Goal: Transaction & Acquisition: Purchase product/service

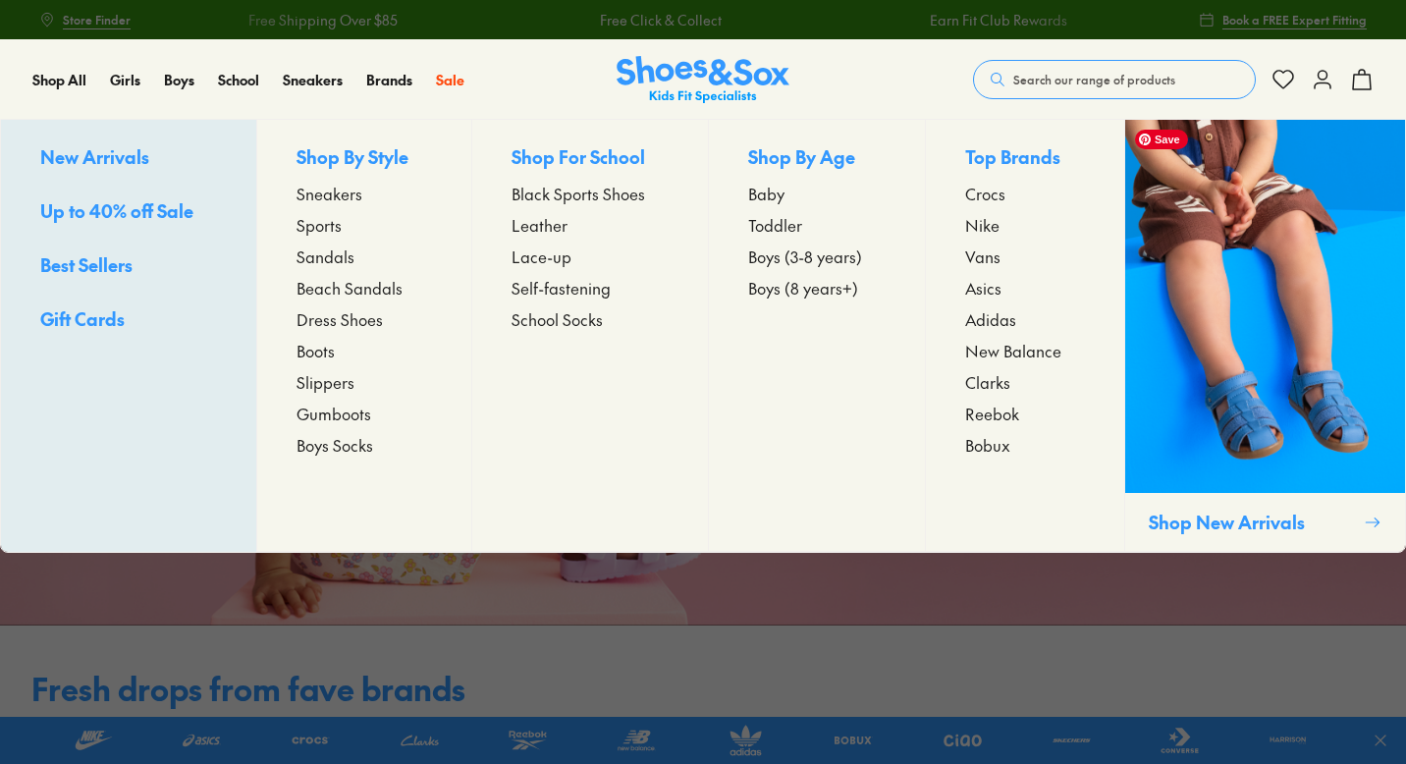
click at [995, 387] on span "Clarks" at bounding box center [987, 382] width 45 height 24
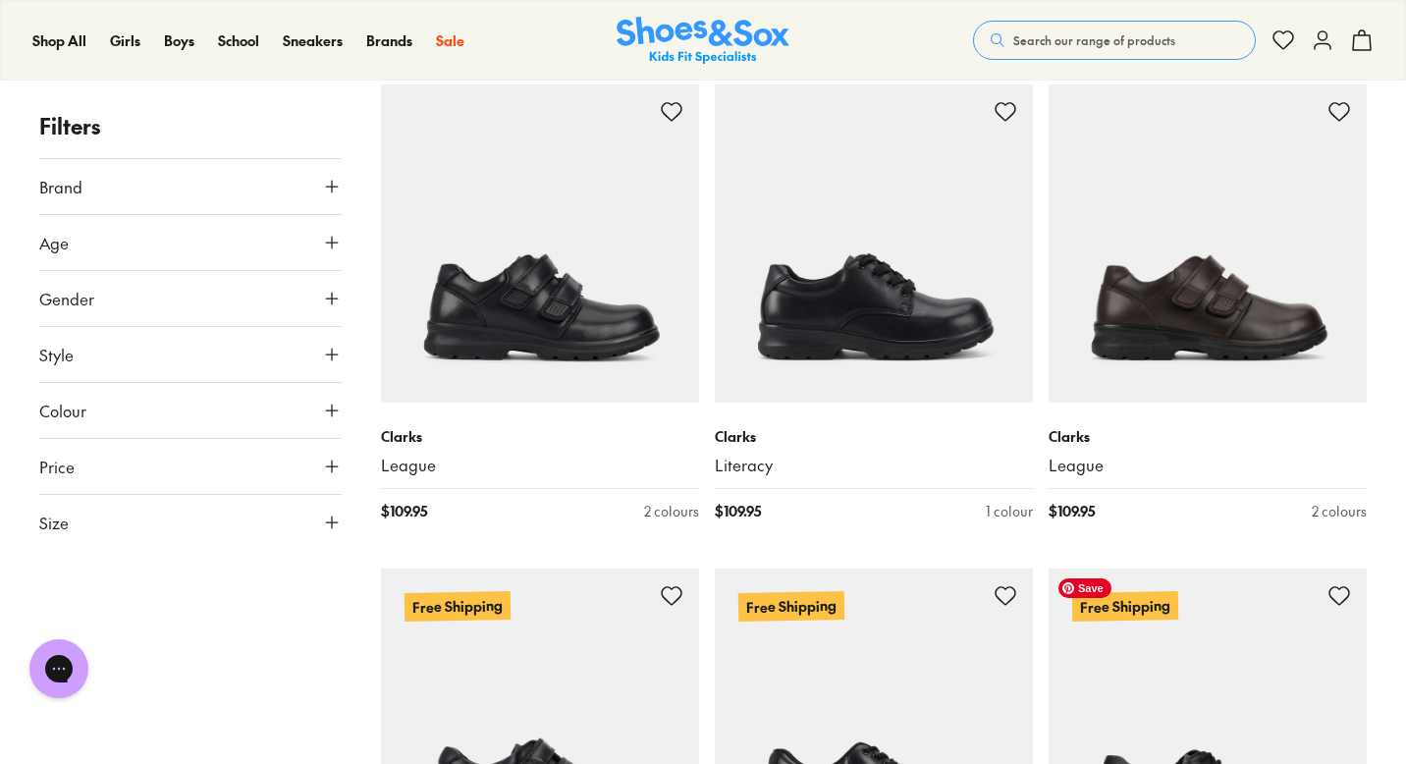
scroll to position [3693, 0]
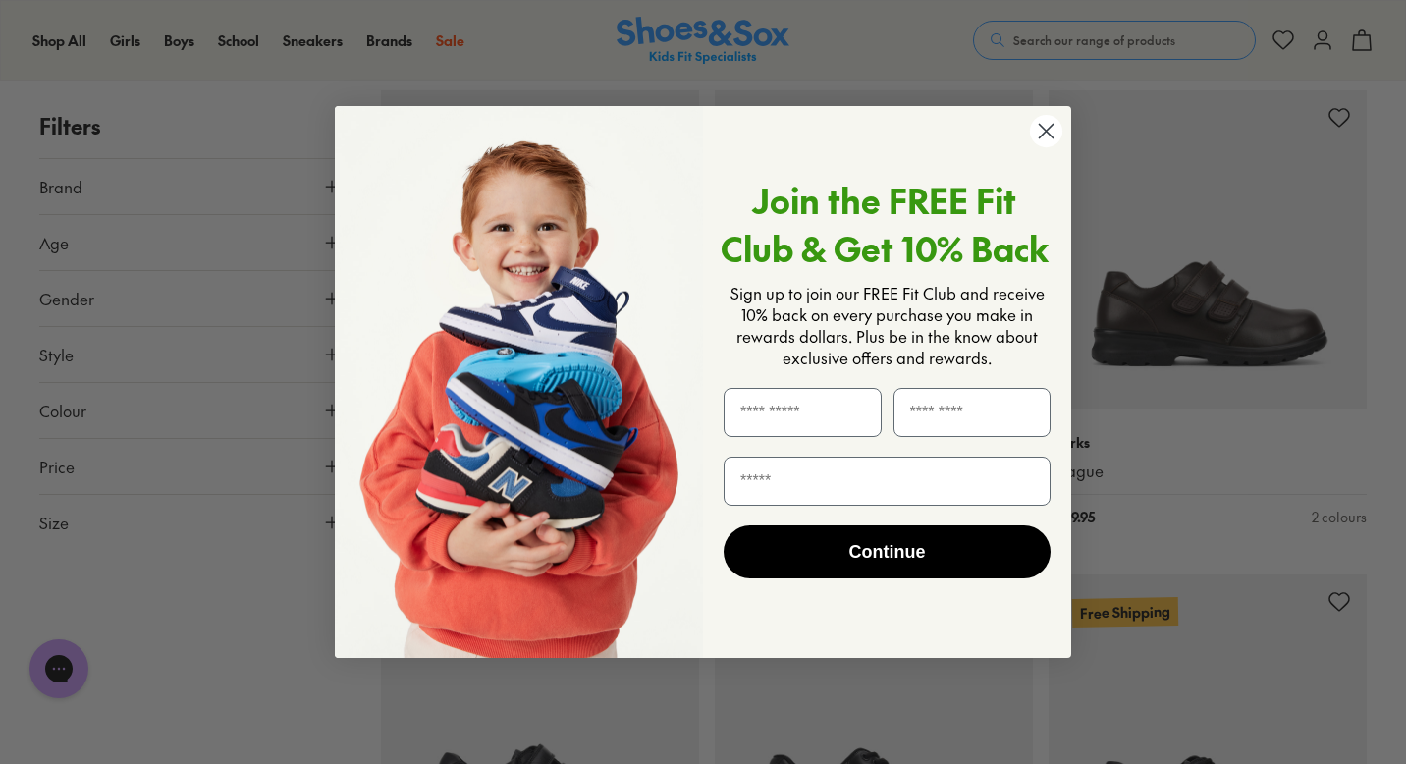
click at [1048, 136] on circle "Close dialog" at bounding box center [1046, 131] width 32 height 32
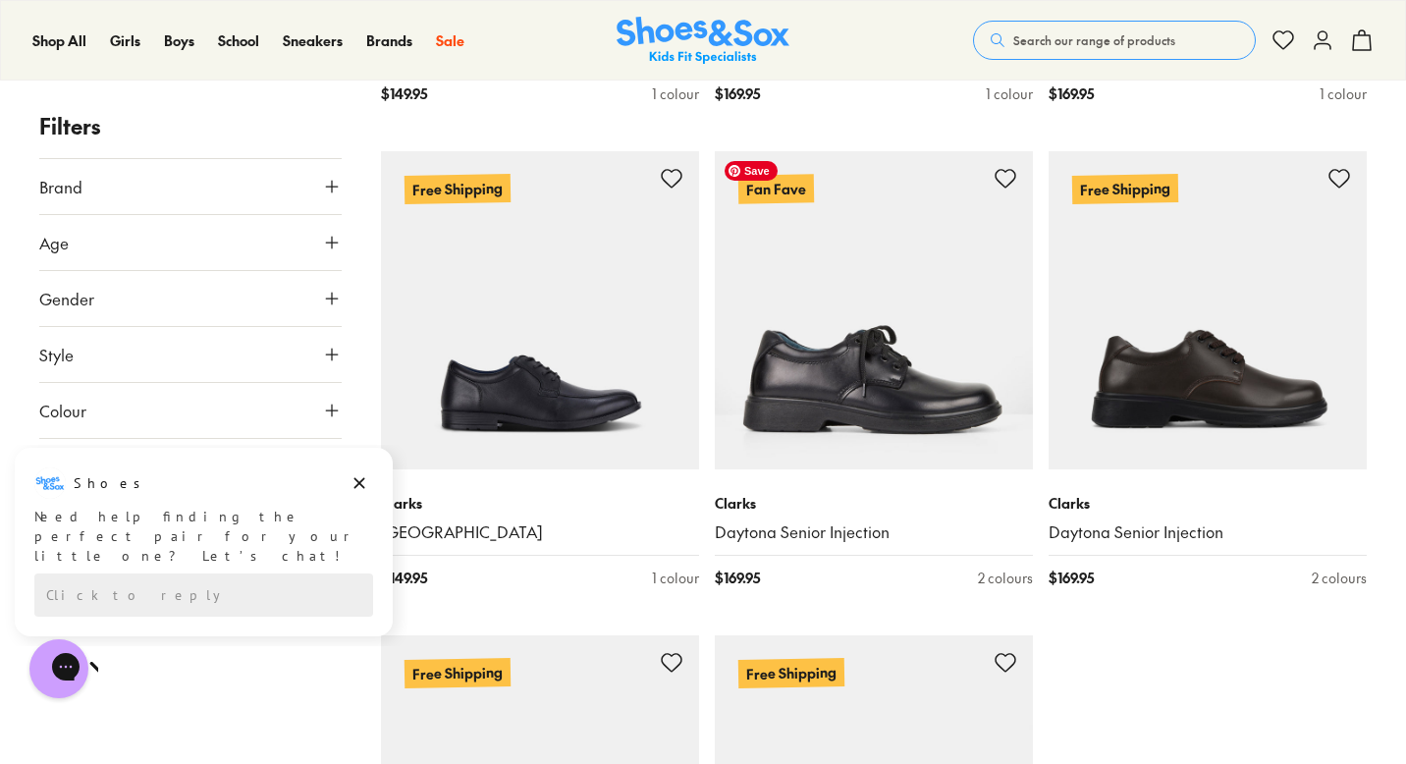
scroll to position [4707, 0]
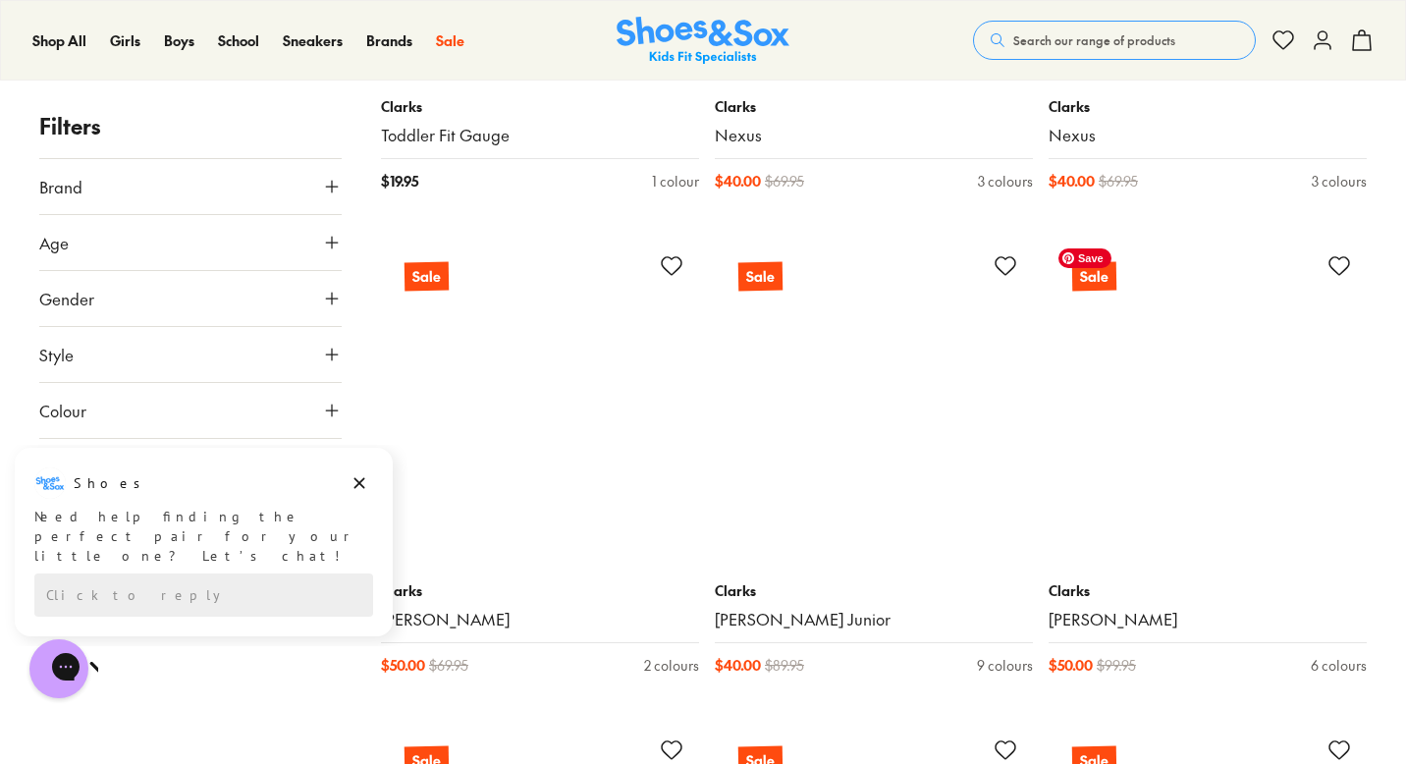
scroll to position [6001, 0]
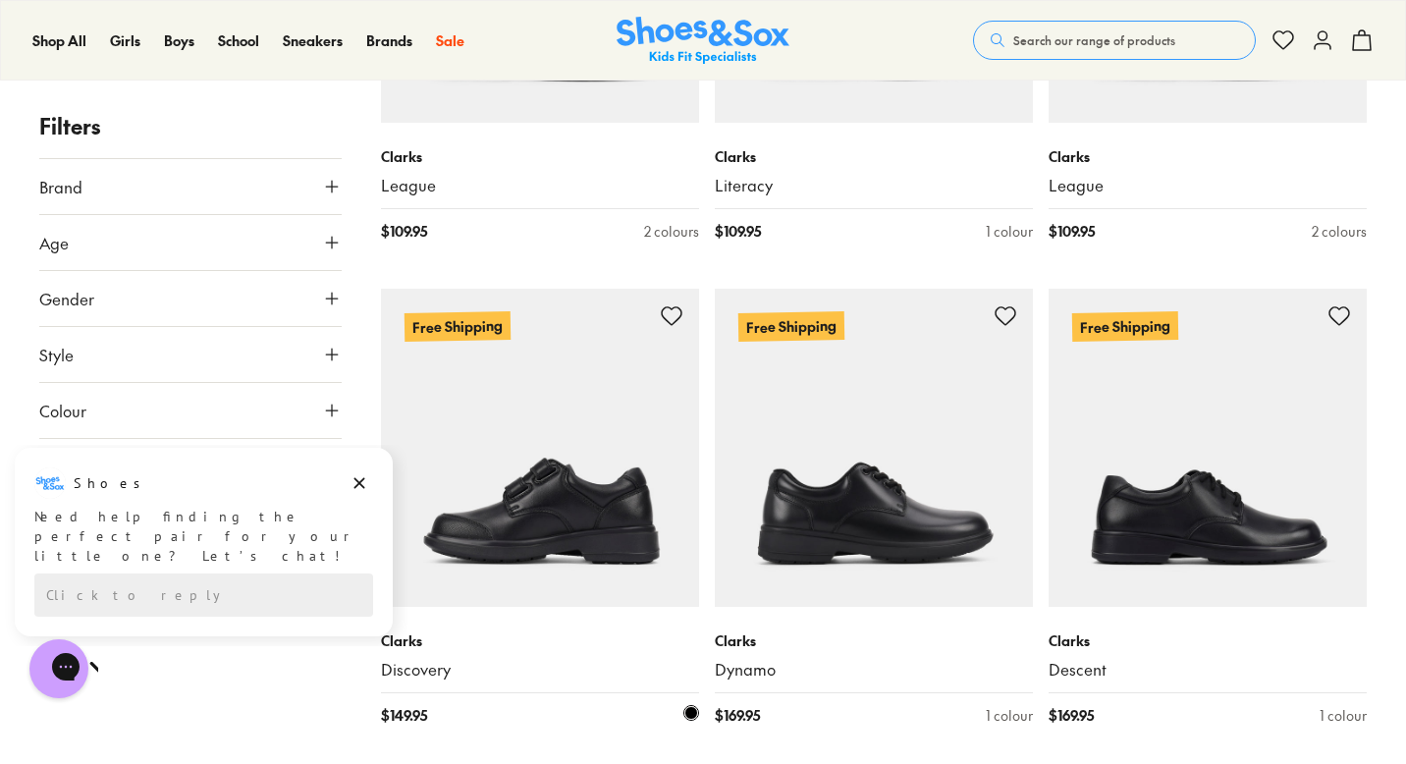
scroll to position [3968, 0]
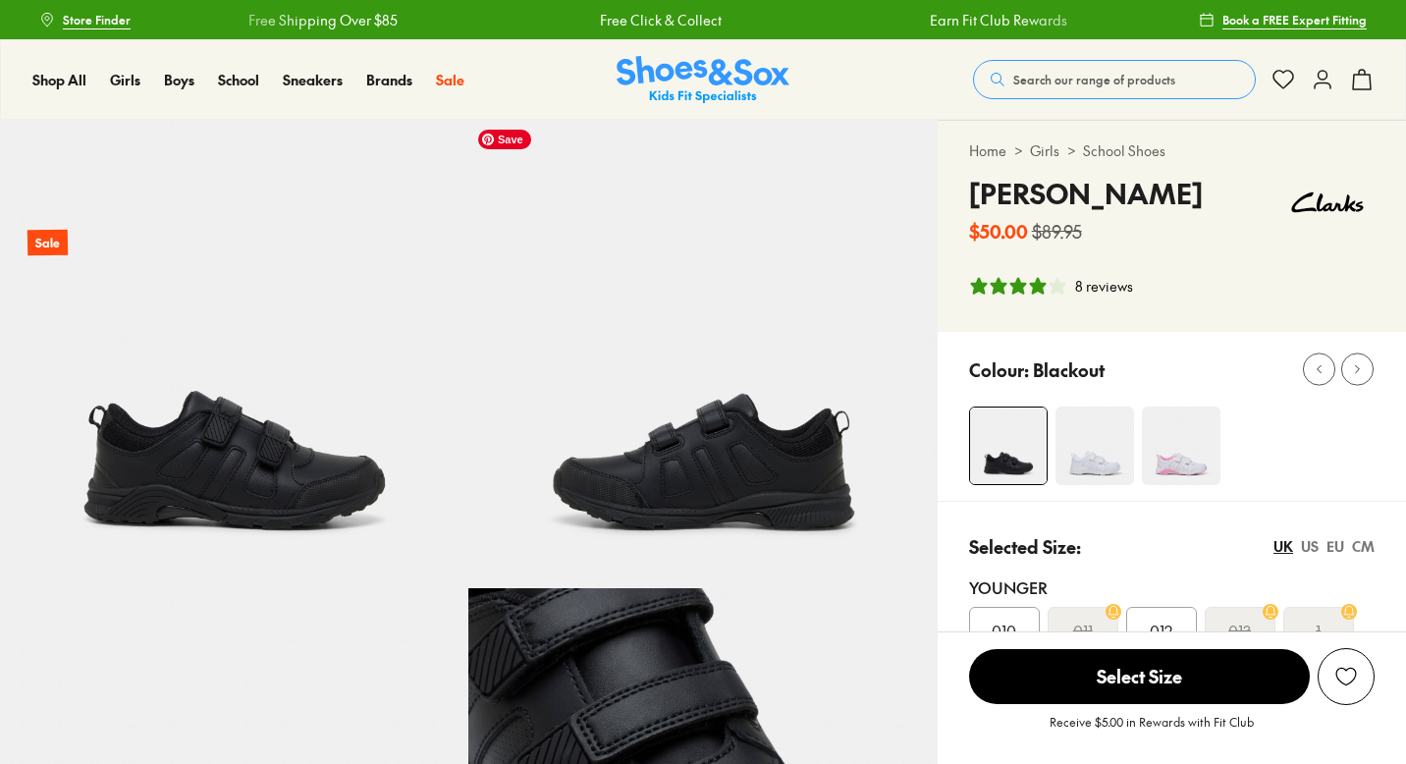
select select "*"
